Goal: Check status

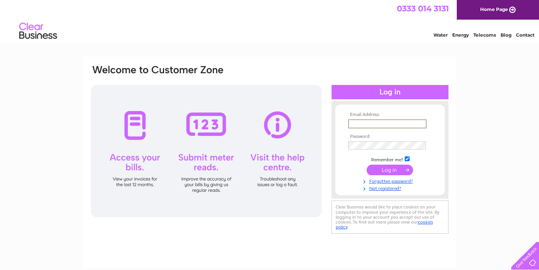
click at [357, 123] on input "text" at bounding box center [387, 123] width 78 height 9
type input "[EMAIL_ADDRESS][DOMAIN_NAME]"
click at [383, 170] on input "submit" at bounding box center [390, 169] width 46 height 11
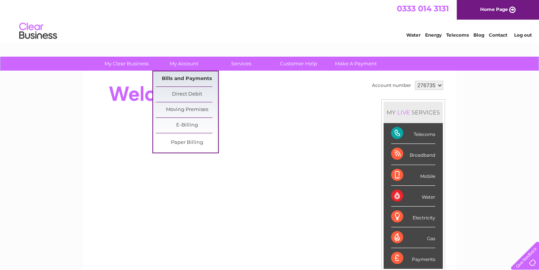
click at [179, 82] on link "Bills and Payments" at bounding box center [187, 78] width 62 height 15
